Goal: Task Accomplishment & Management: Manage account settings

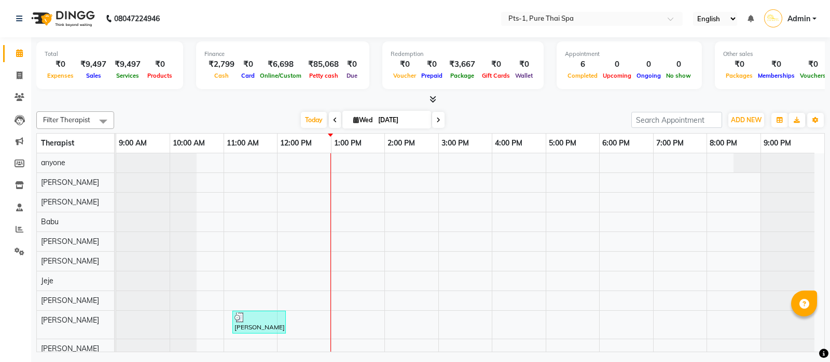
click at [603, 13] on div "Select Location × Pts-1, Pure Thai Spa" at bounding box center [583, 18] width 161 height 10
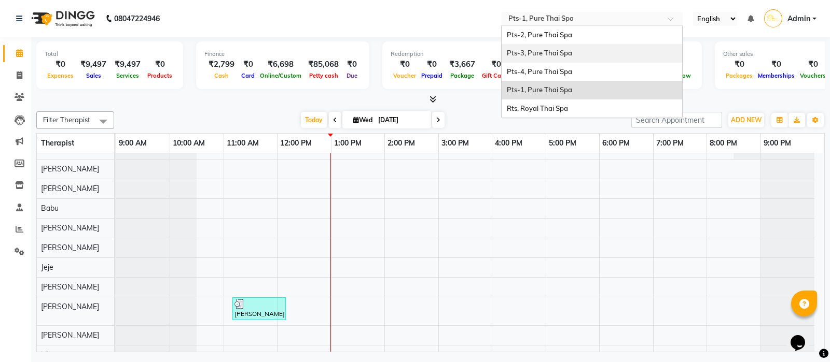
click at [576, 48] on div "Pts-3, Pure Thai Spa" at bounding box center [591, 53] width 180 height 19
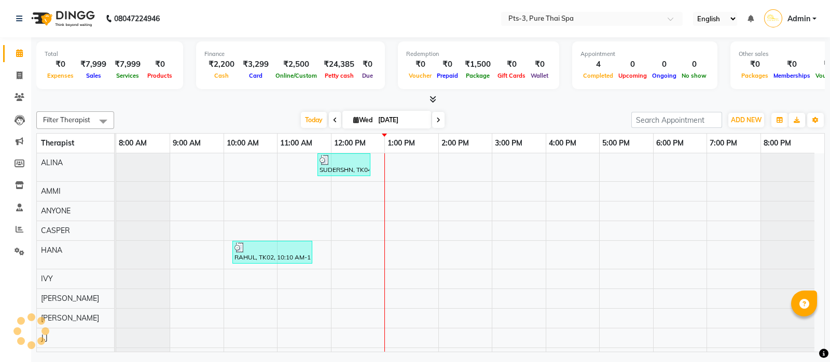
select select "en"
click at [18, 74] on icon at bounding box center [20, 76] width 6 height 8
select select "6461"
select select "service"
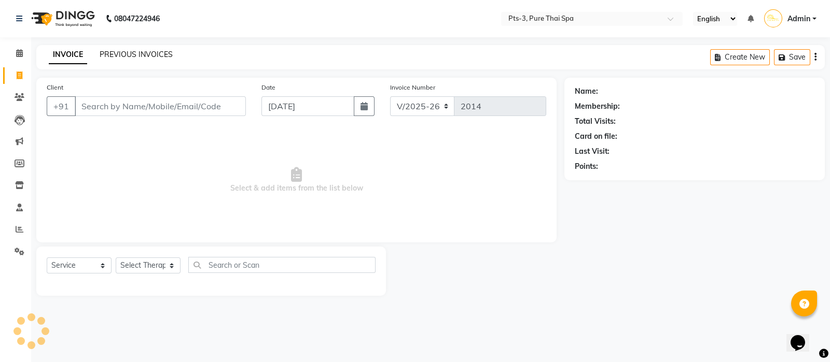
click at [145, 55] on link "PREVIOUS INVOICES" at bounding box center [136, 54] width 73 height 9
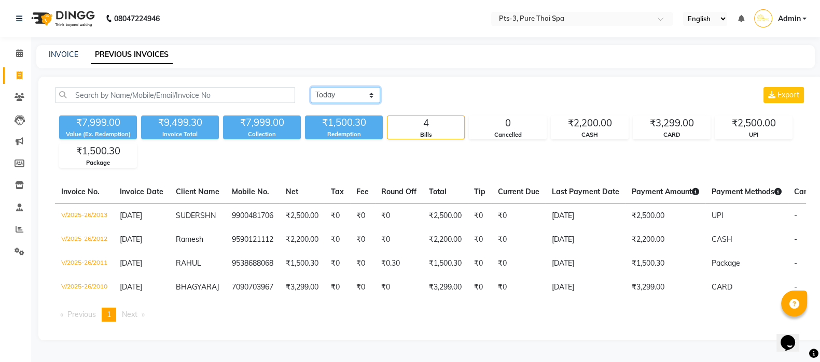
click at [355, 95] on select "[DATE] [DATE] Custom Range" at bounding box center [345, 95] width 69 height 16
select select "[DATE]"
click at [311, 87] on select "[DATE] [DATE] Custom Range" at bounding box center [345, 95] width 69 height 16
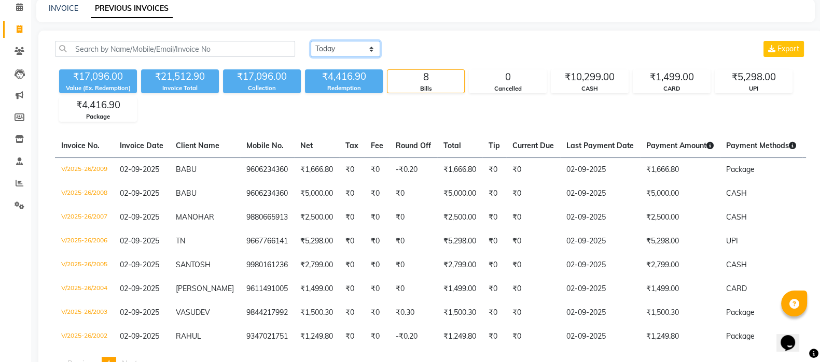
scroll to position [86, 0]
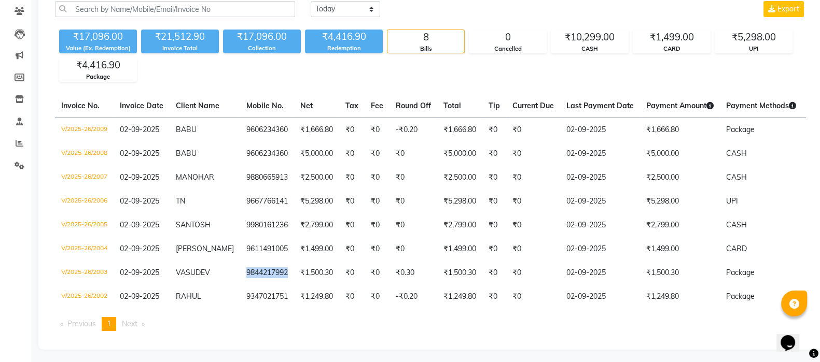
drag, startPoint x: 277, startPoint y: 272, endPoint x: 229, endPoint y: 274, distance: 48.2
click at [240, 274] on td "9844217992" at bounding box center [267, 273] width 54 height 24
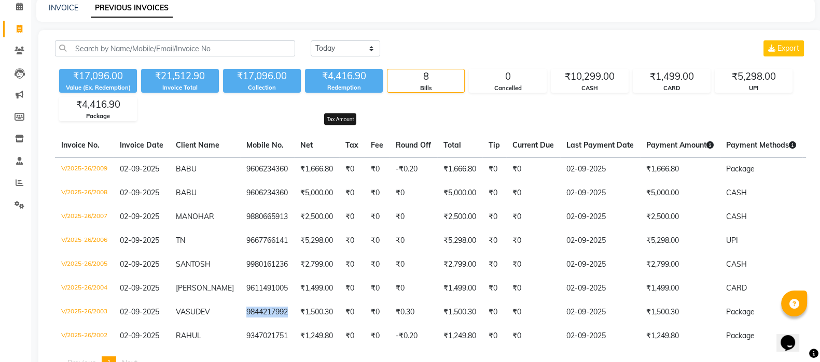
scroll to position [0, 0]
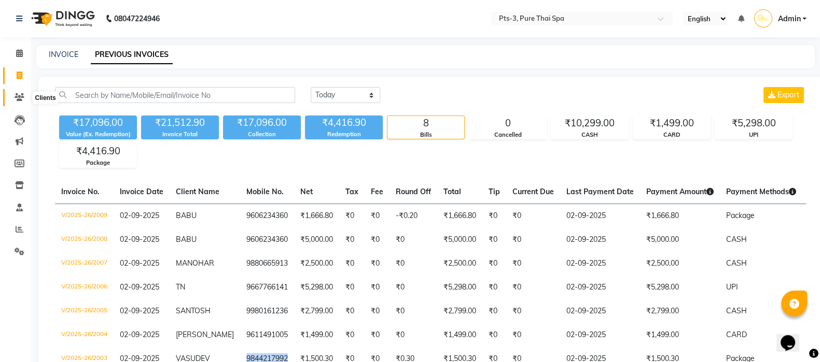
click at [17, 96] on icon at bounding box center [20, 97] width 10 height 8
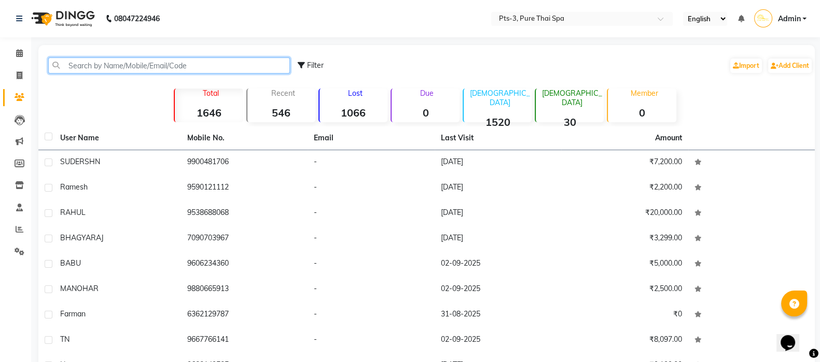
click at [134, 65] on input "text" at bounding box center [169, 66] width 242 height 16
paste input "9844217992"
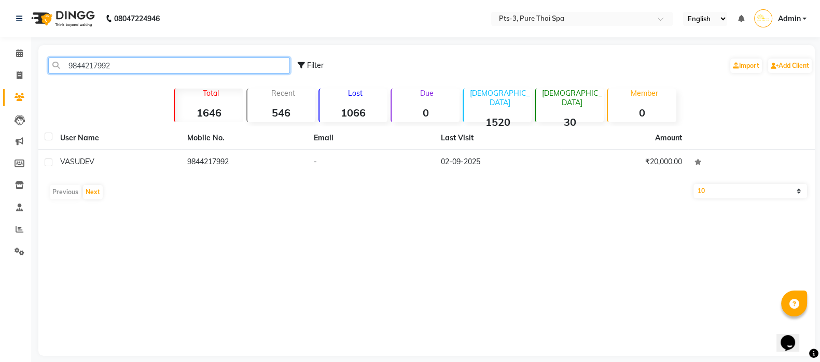
type input "9844217992"
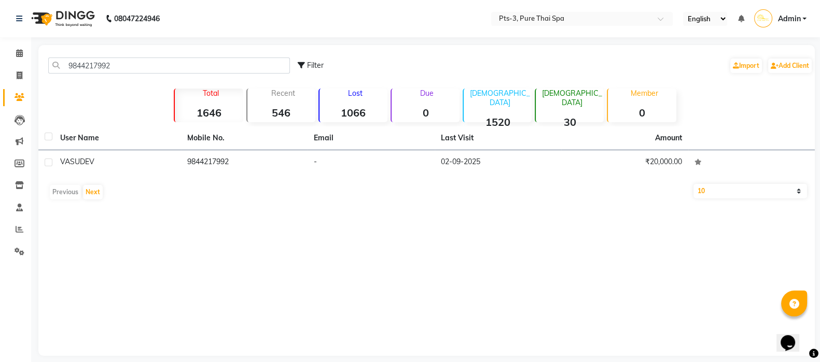
click at [114, 167] on td "VASUDEV" at bounding box center [117, 162] width 127 height 25
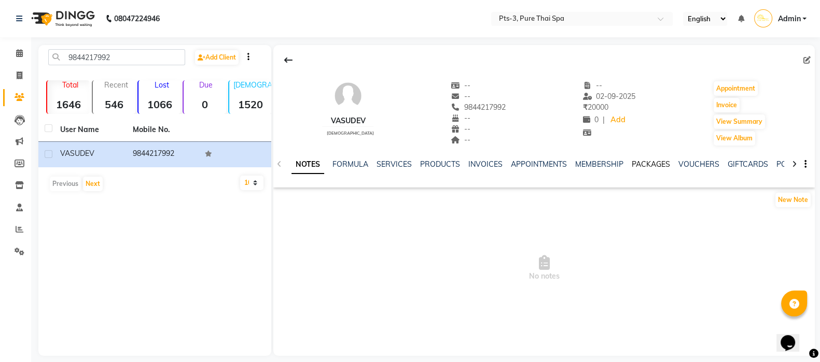
click at [648, 163] on link "PACKAGES" at bounding box center [651, 164] width 38 height 9
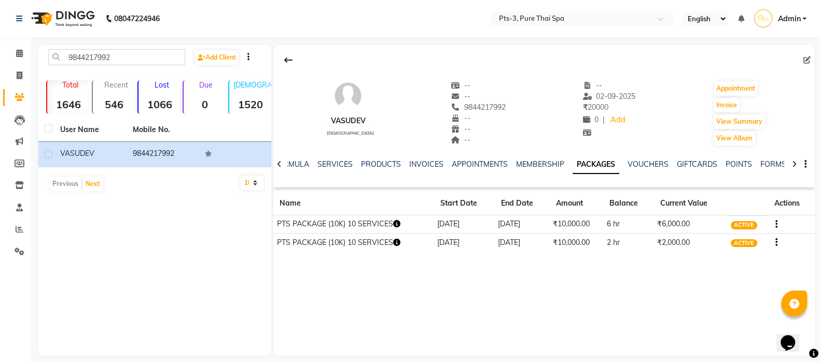
click at [774, 222] on button "button" at bounding box center [774, 224] width 6 height 11
click at [729, 204] on div "Redemption History" at bounding box center [726, 204] width 68 height 13
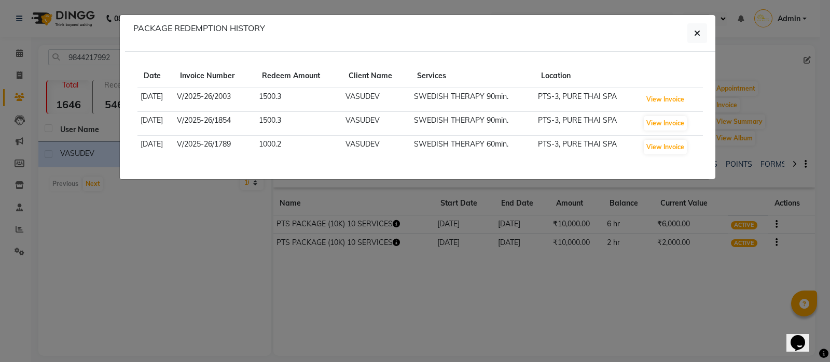
click at [673, 93] on button "View Invoice" at bounding box center [664, 99] width 43 height 15
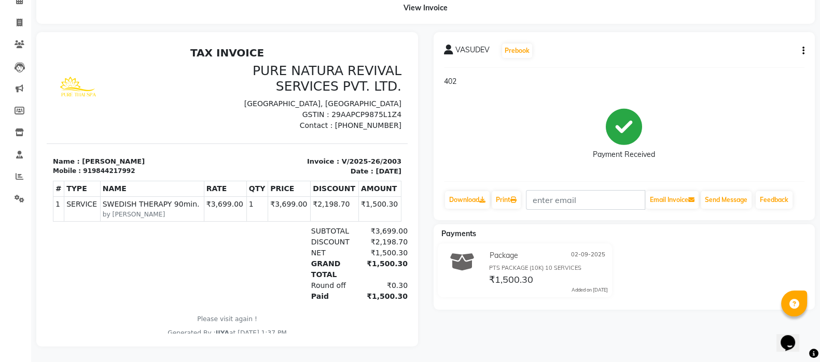
scroll to position [62, 0]
click at [799, 46] on button "button" at bounding box center [801, 51] width 6 height 11
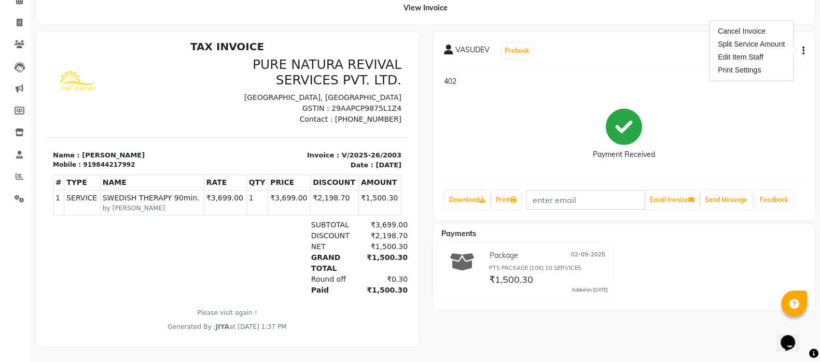
scroll to position [8, 0]
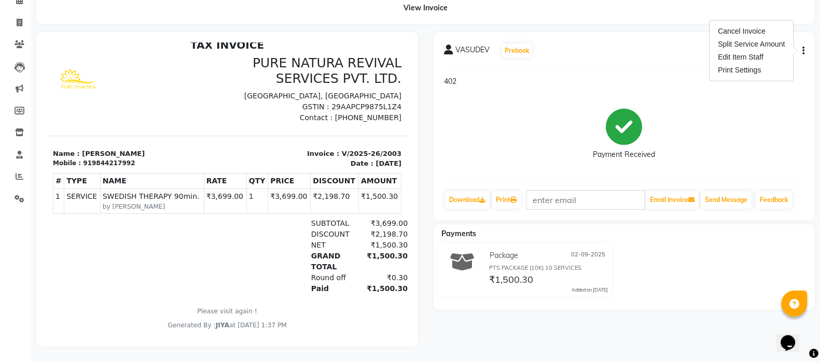
click at [759, 38] on div "Split Service Amount" at bounding box center [751, 44] width 71 height 13
select select "73951"
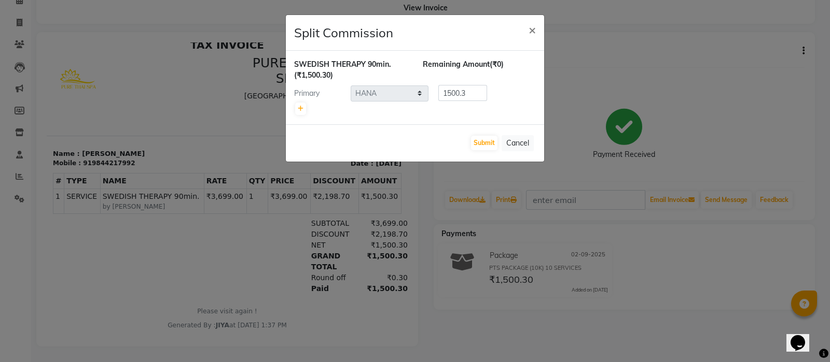
click at [510, 138] on button "Cancel" at bounding box center [517, 143] width 32 height 16
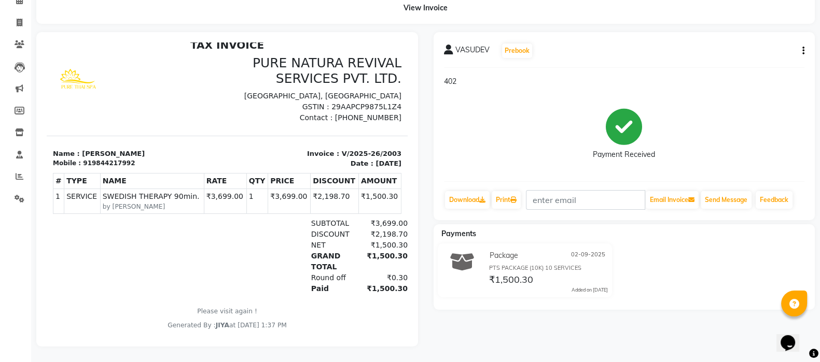
click at [804, 51] on icon "button" at bounding box center [803, 51] width 2 height 1
click at [744, 25] on div "Cancel Invoice" at bounding box center [751, 31] width 71 height 13
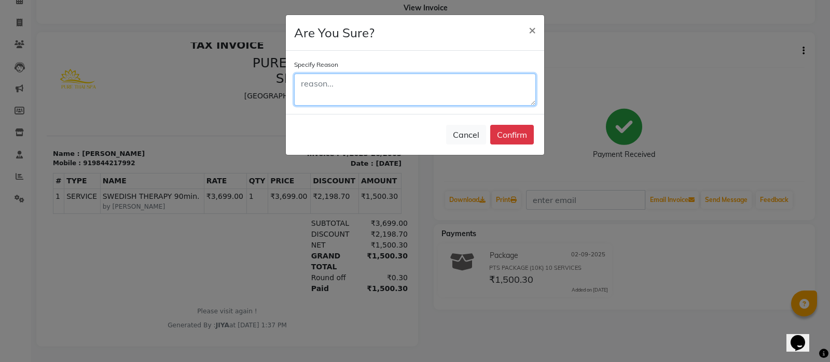
click at [388, 76] on textarea at bounding box center [415, 90] width 242 height 32
type textarea "wrong"
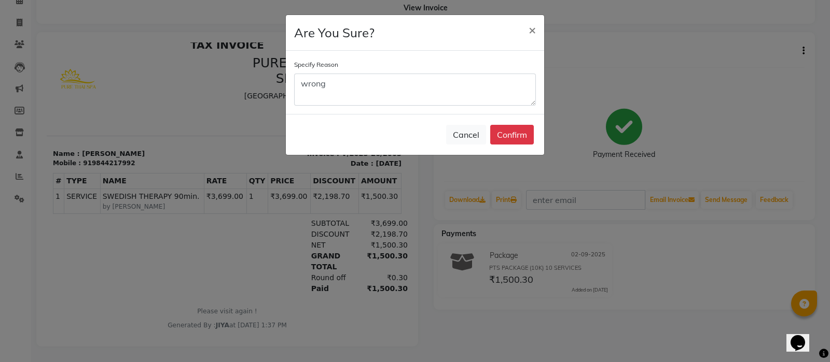
click at [523, 133] on button "Confirm" at bounding box center [512, 135] width 44 height 20
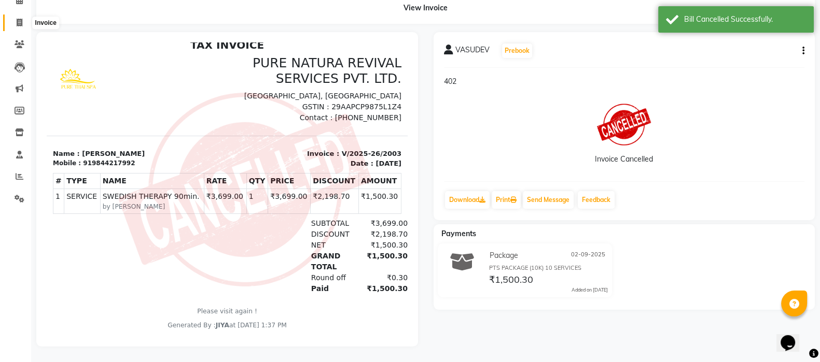
click at [17, 19] on icon at bounding box center [20, 23] width 6 height 8
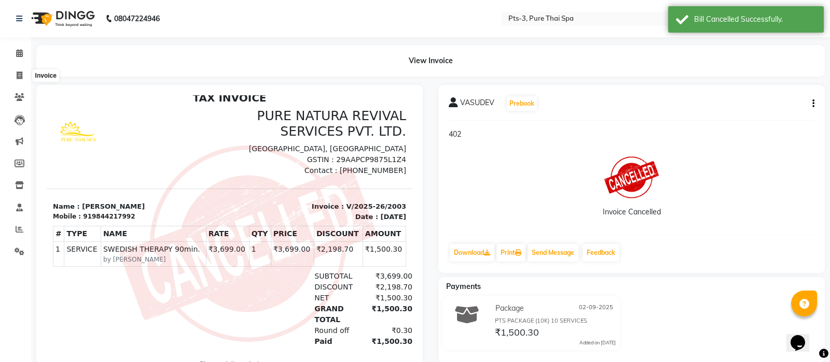
select select "6461"
select select "service"
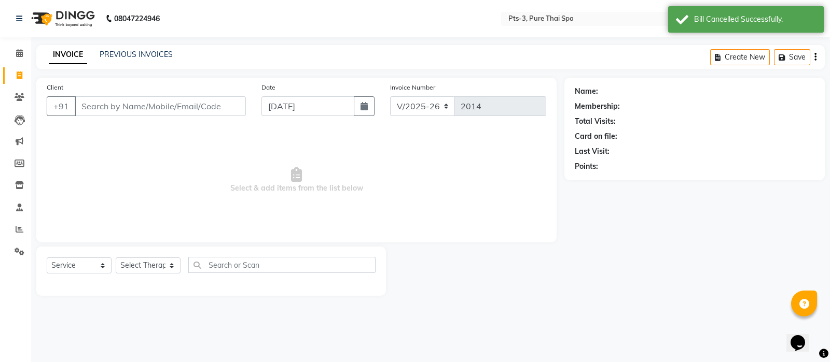
click at [132, 110] on input "Client" at bounding box center [160, 106] width 171 height 20
type input "9844217992"
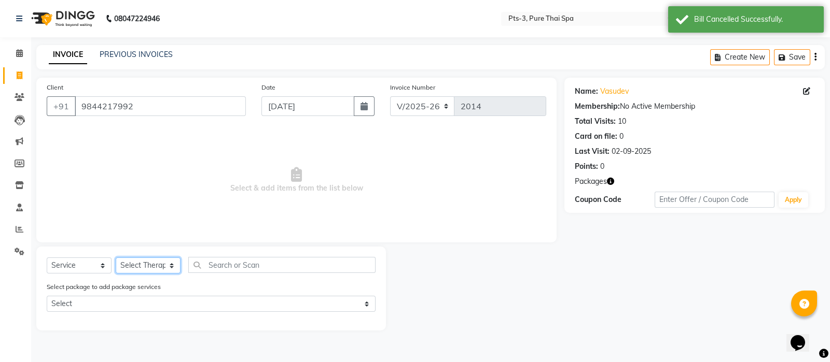
click at [172, 266] on select "Select Therapist [PERSON_NAME] AMMI ANYONE [PERSON_NAME] [PERSON_NAME] [PERSON_…" at bounding box center [148, 266] width 65 height 16
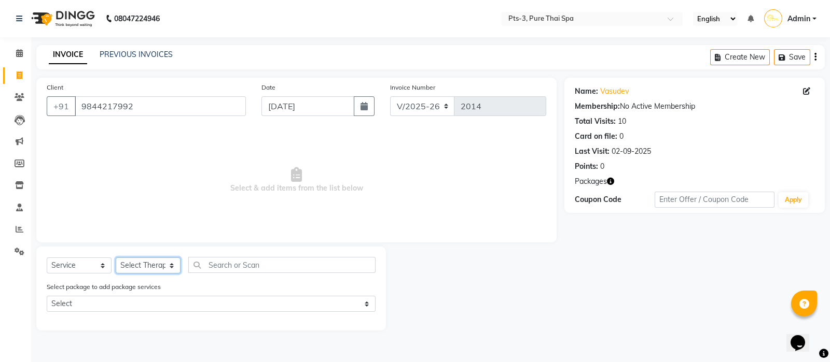
select select "73951"
click at [116, 258] on select "Select Therapist [PERSON_NAME] AMMI ANYONE [PERSON_NAME] [PERSON_NAME] [PERSON_…" at bounding box center [148, 266] width 65 height 16
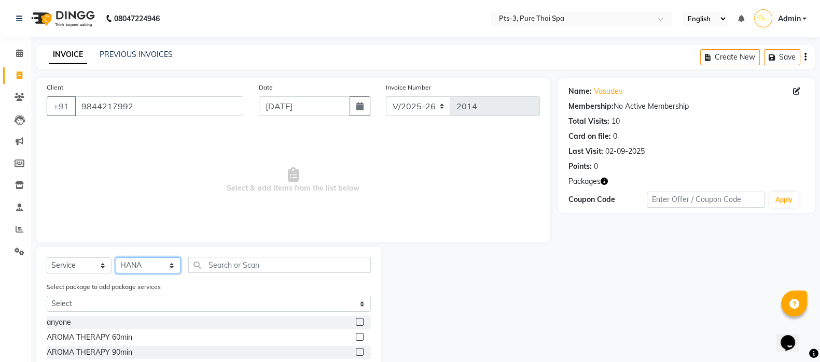
scroll to position [86, 0]
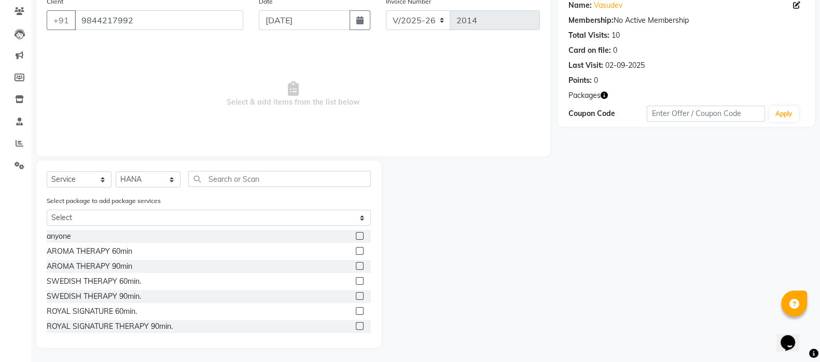
click at [356, 297] on label at bounding box center [360, 296] width 8 height 8
click at [356, 297] on input "checkbox" at bounding box center [359, 296] width 7 height 7
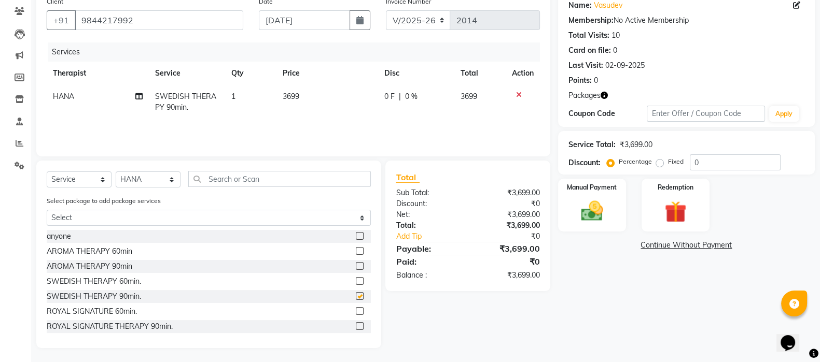
checkbox input "false"
click at [669, 202] on img at bounding box center [674, 212] width 35 height 27
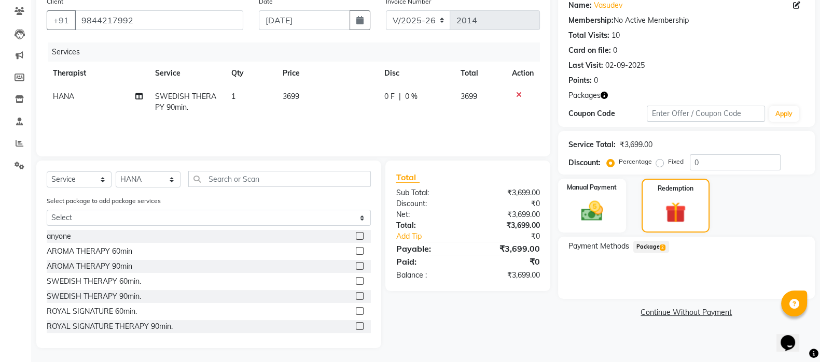
click at [656, 247] on span "Package 2" at bounding box center [651, 247] width 36 height 12
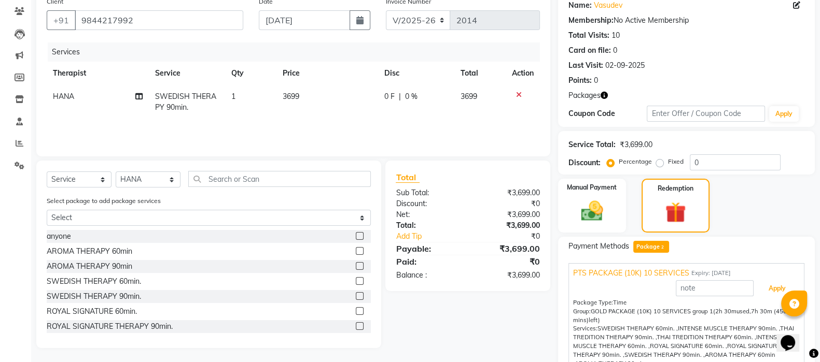
click at [761, 289] on button "Apply" at bounding box center [776, 289] width 43 height 18
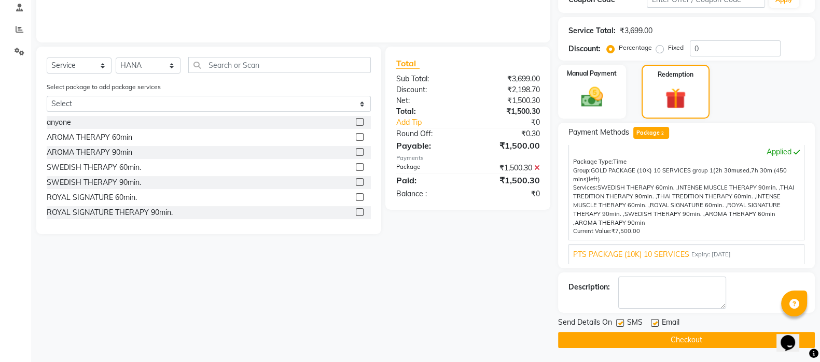
scroll to position [201, 0]
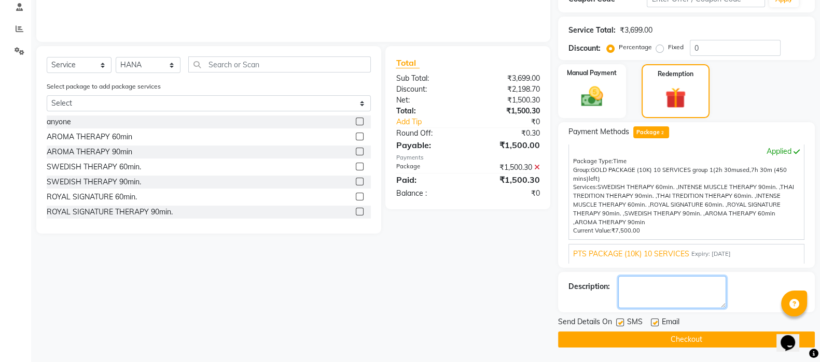
click at [653, 281] on textarea at bounding box center [672, 292] width 108 height 32
type textarea "402"
click at [620, 323] on label at bounding box center [620, 323] width 8 height 8
click at [620, 323] on input "checkbox" at bounding box center [619, 323] width 7 height 7
checkbox input "false"
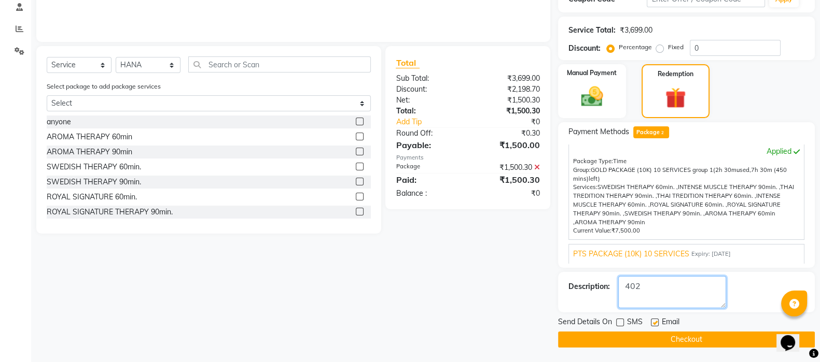
click at [652, 288] on textarea at bounding box center [672, 292] width 108 height 32
click at [701, 339] on button "Checkout" at bounding box center [686, 340] width 257 height 16
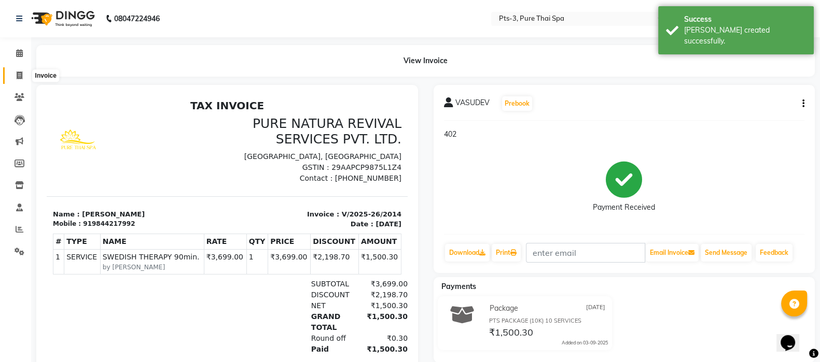
click at [18, 72] on icon at bounding box center [20, 76] width 6 height 8
select select "service"
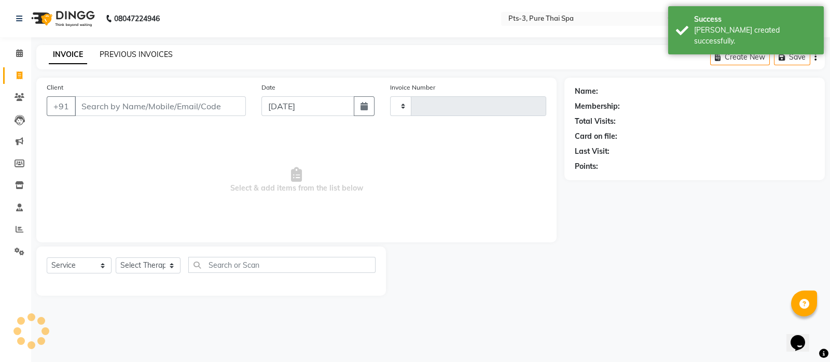
type input "2015"
click at [117, 53] on link "PREVIOUS INVOICES" at bounding box center [136, 54] width 73 height 9
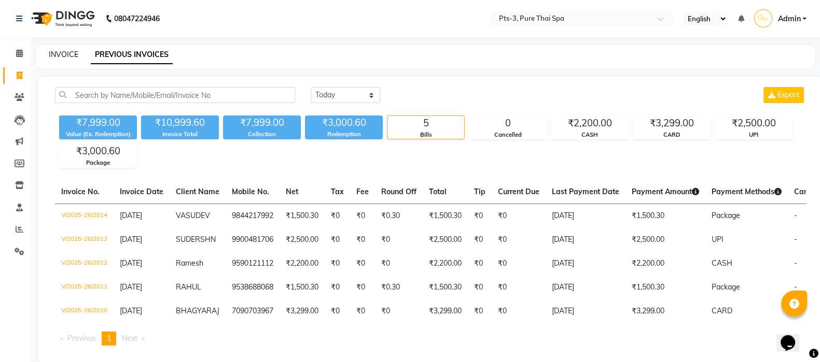
click at [58, 53] on link "INVOICE" at bounding box center [64, 54] width 30 height 9
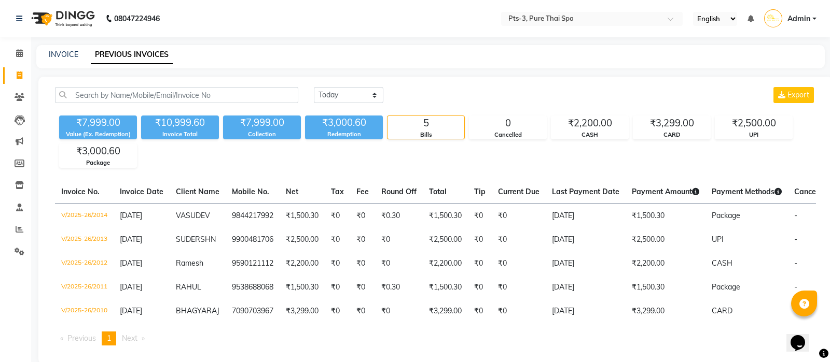
select select "6461"
select select "service"
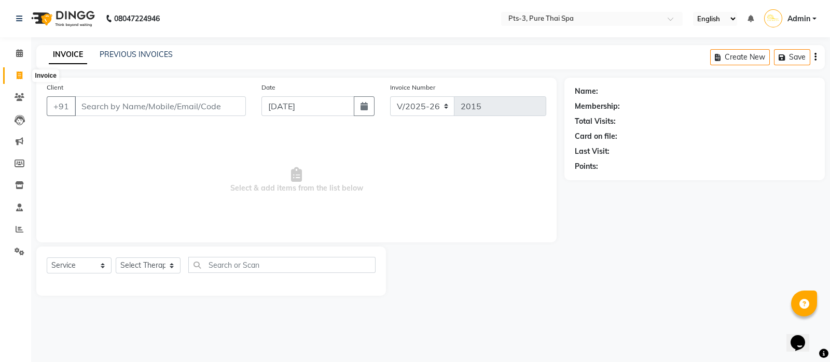
click at [17, 75] on icon at bounding box center [20, 76] width 6 height 8
select select "6461"
select select "service"
click at [16, 55] on icon at bounding box center [19, 53] width 7 height 8
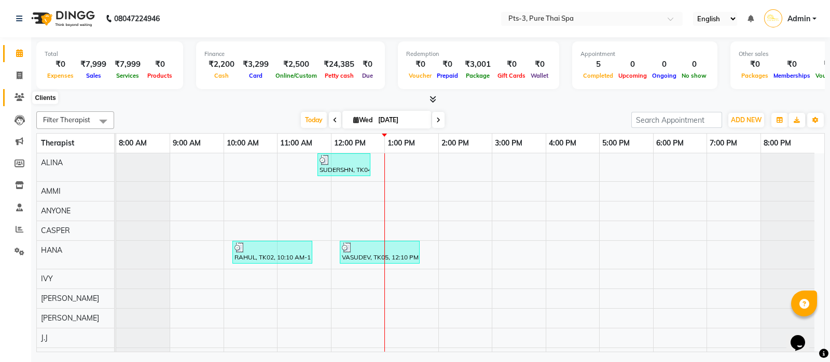
click at [21, 96] on icon at bounding box center [20, 97] width 10 height 8
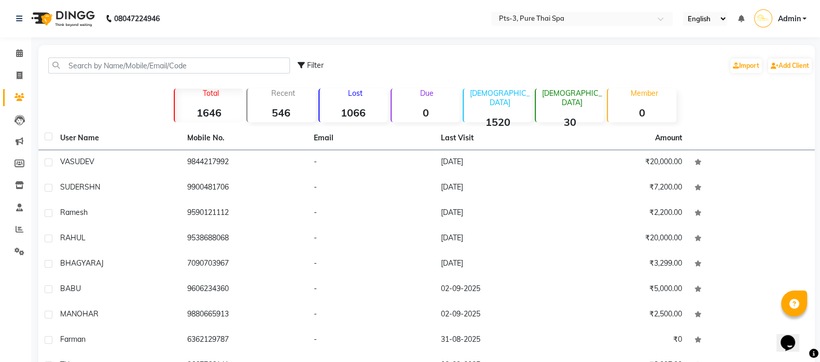
click at [331, 161] on td "-" at bounding box center [370, 162] width 127 height 25
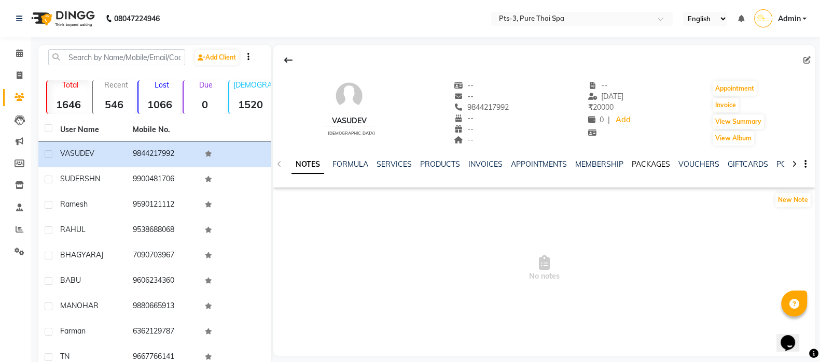
click at [658, 163] on link "PACKAGES" at bounding box center [651, 164] width 38 height 9
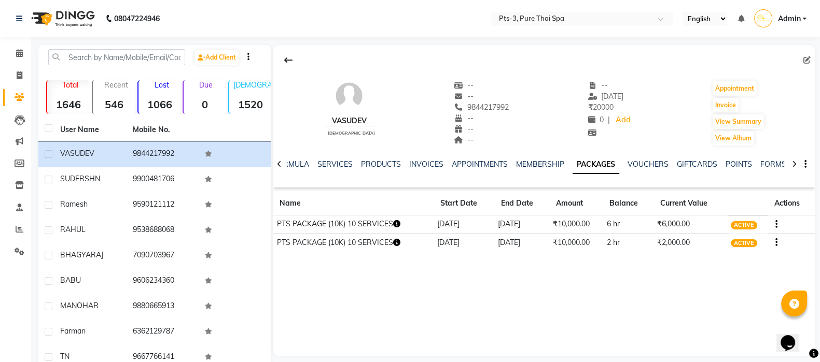
click at [775, 243] on icon "button" at bounding box center [776, 243] width 2 height 1
click at [713, 264] on div "Merge" at bounding box center [726, 261] width 68 height 13
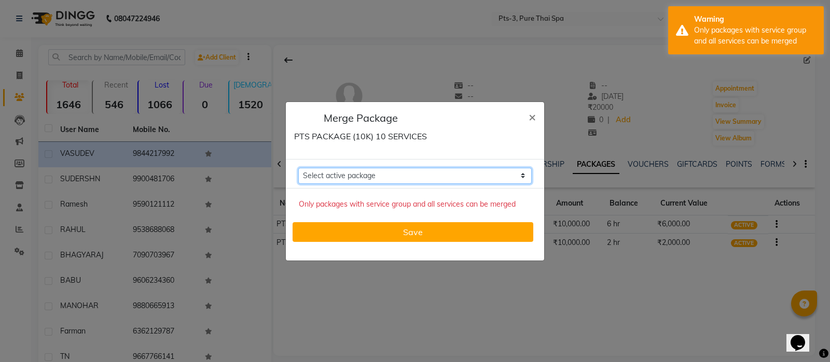
click at [516, 172] on select "Select active package" at bounding box center [414, 176] width 233 height 16
click at [298, 168] on select "Select active package" at bounding box center [414, 176] width 233 height 16
click at [531, 117] on span "×" at bounding box center [531, 117] width 7 height 16
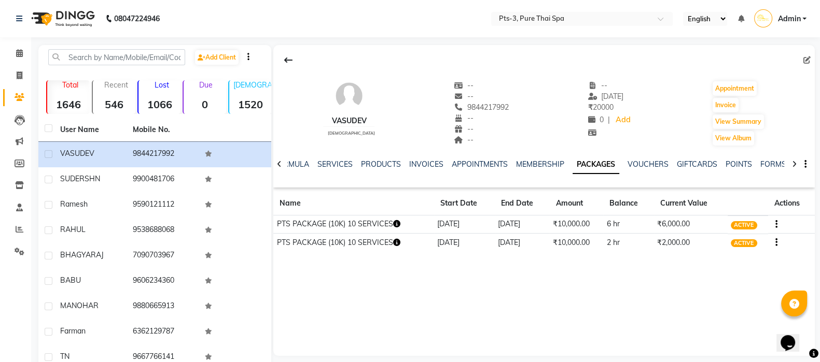
click at [775, 225] on icon "button" at bounding box center [776, 225] width 2 height 1
click at [709, 260] on div "VASUDEV [DEMOGRAPHIC_DATA] -- -- 9844217992 -- -- -- -- [DATE] ₹ 20000 0 | Add …" at bounding box center [543, 200] width 541 height 311
click at [776, 243] on icon "button" at bounding box center [776, 243] width 2 height 1
click at [721, 222] on div "Redemption History" at bounding box center [726, 222] width 68 height 13
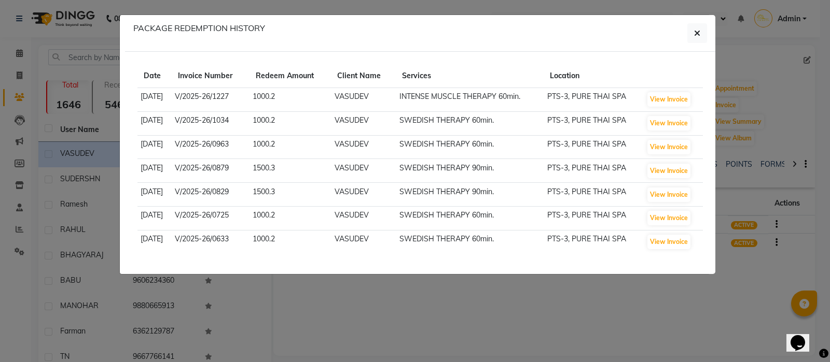
click at [700, 31] on icon "button" at bounding box center [697, 33] width 6 height 8
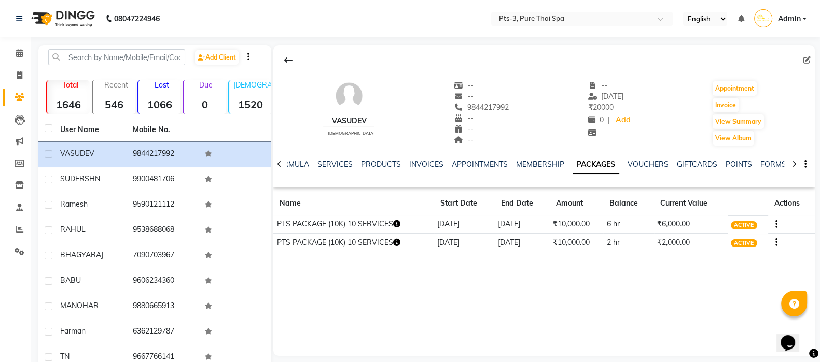
click at [776, 243] on icon "button" at bounding box center [776, 243] width 2 height 1
click at [751, 221] on div "Redemption History" at bounding box center [726, 222] width 68 height 13
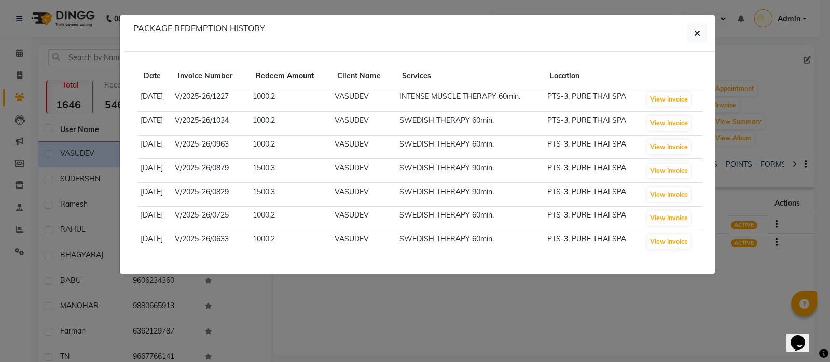
click at [697, 36] on icon "button" at bounding box center [697, 33] width 6 height 8
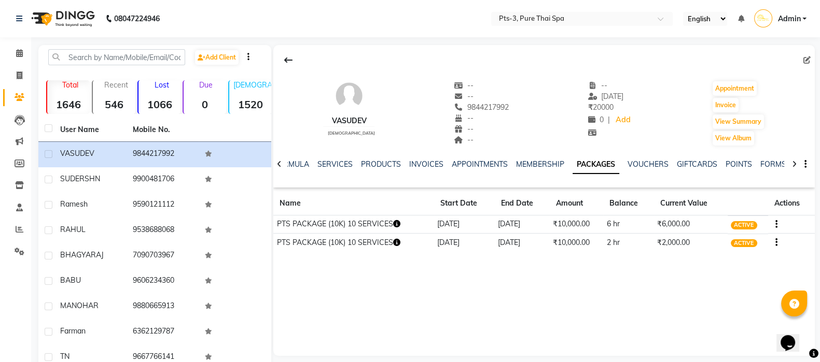
click at [776, 243] on icon "button" at bounding box center [776, 243] width 2 height 1
click at [643, 276] on div "VASUDEV [DEMOGRAPHIC_DATA] -- -- 9844217992 -- -- -- -- [DATE] ₹ 20000 0 | Add …" at bounding box center [543, 200] width 541 height 311
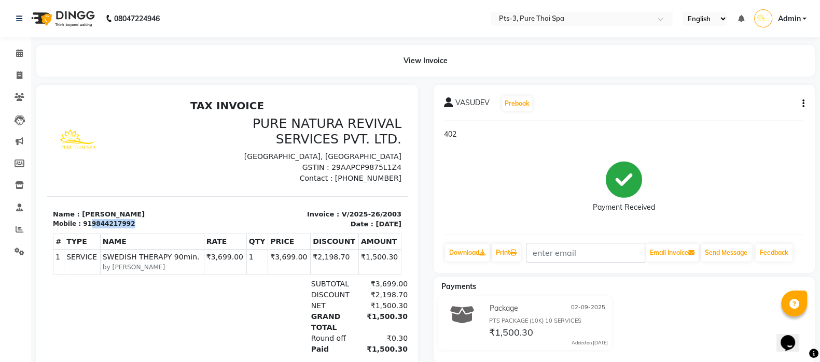
drag, startPoint x: 121, startPoint y: 222, endPoint x: 87, endPoint y: 223, distance: 34.8
click at [87, 223] on div "919844217992" at bounding box center [109, 223] width 52 height 9
copy div "9844217992"
